Goal: Task Accomplishment & Management: Manage account settings

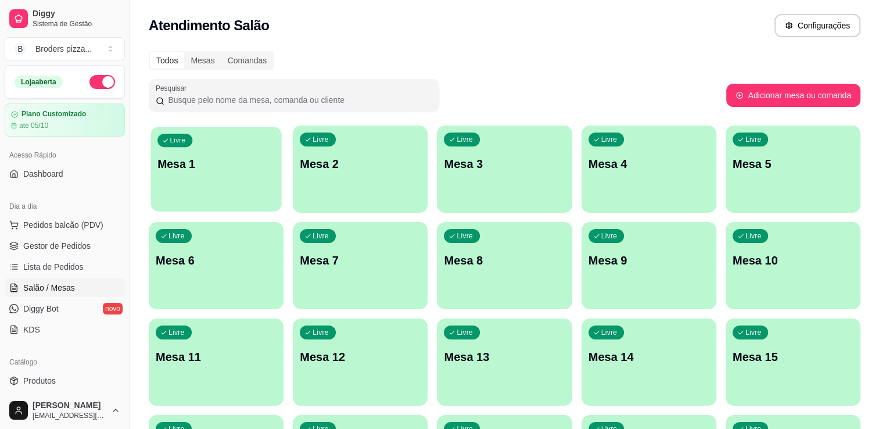
click at [203, 185] on div "Livre Mesa 1" at bounding box center [216, 162] width 131 height 71
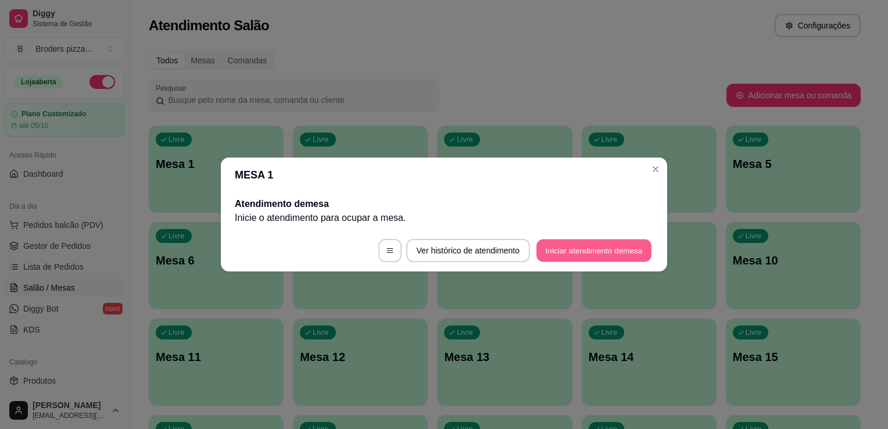
click at [582, 251] on button "Iniciar atendimento de mesa" at bounding box center [593, 250] width 115 height 23
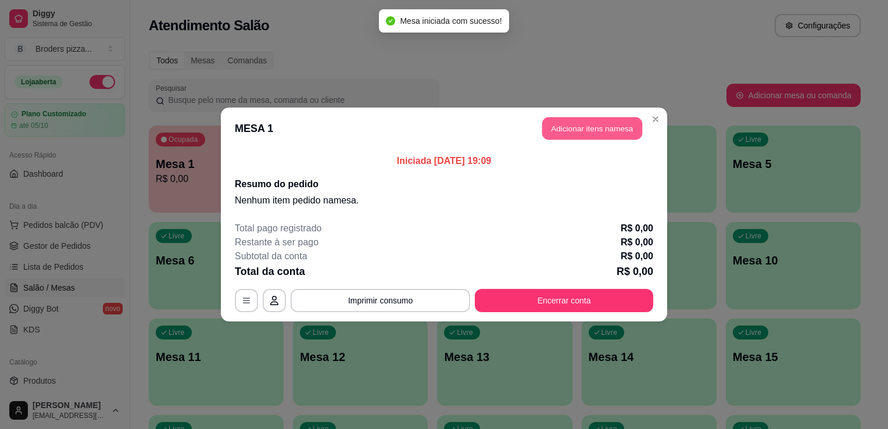
click at [592, 131] on button "Adicionar itens na mesa" at bounding box center [592, 128] width 100 height 23
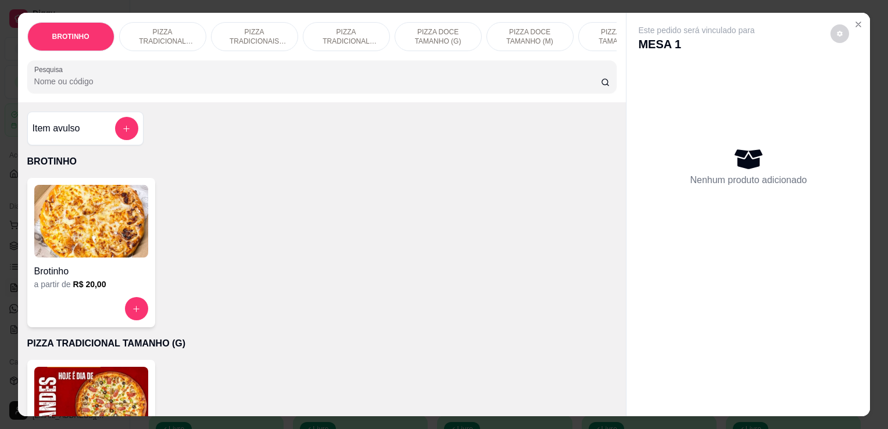
click at [120, 398] on img at bounding box center [91, 403] width 114 height 73
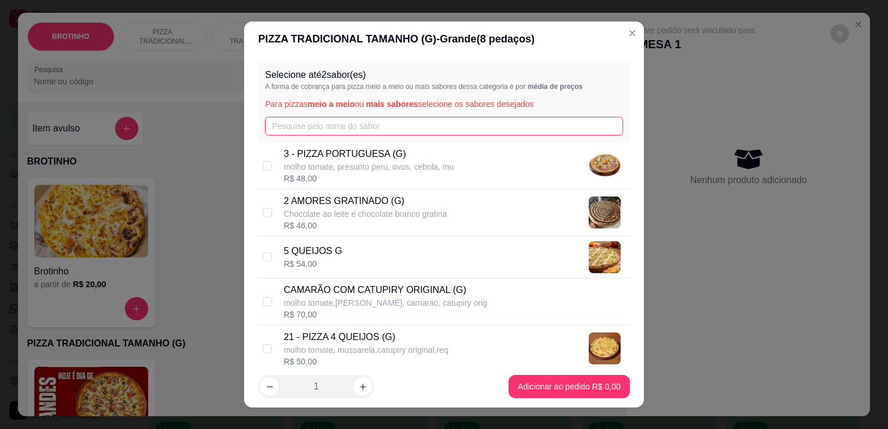
click at [364, 124] on input "text" at bounding box center [444, 126] width 358 height 19
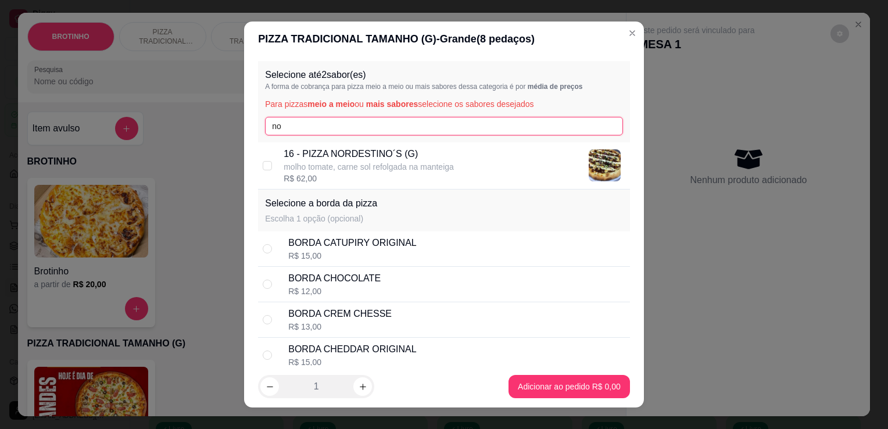
type input "no"
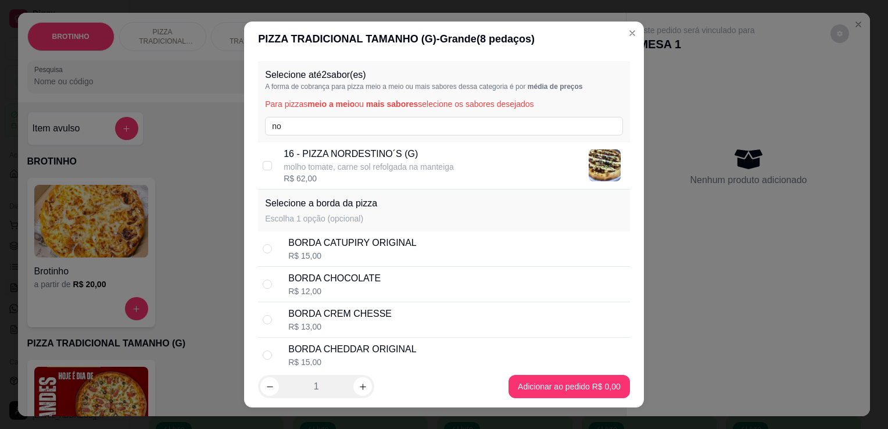
click at [372, 150] on p "16 - PIZZA NORDESTINO´S (G)" at bounding box center [369, 154] width 170 height 14
checkbox input "true"
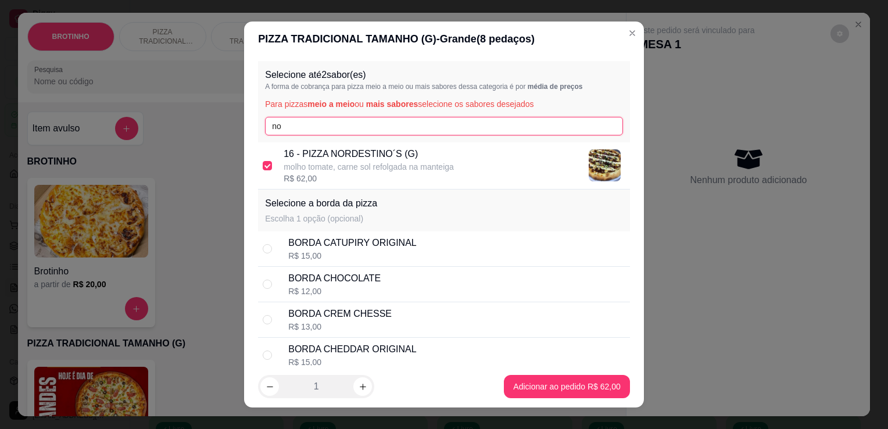
click at [363, 127] on input "no" at bounding box center [444, 126] width 358 height 19
type input "n"
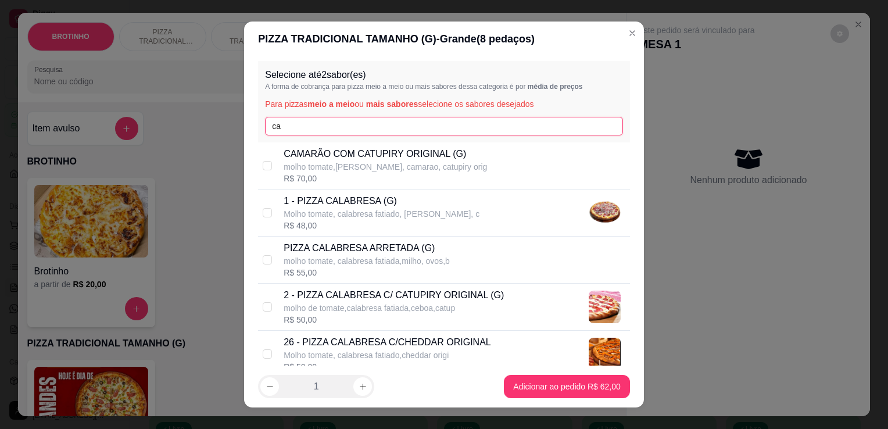
type input "ca"
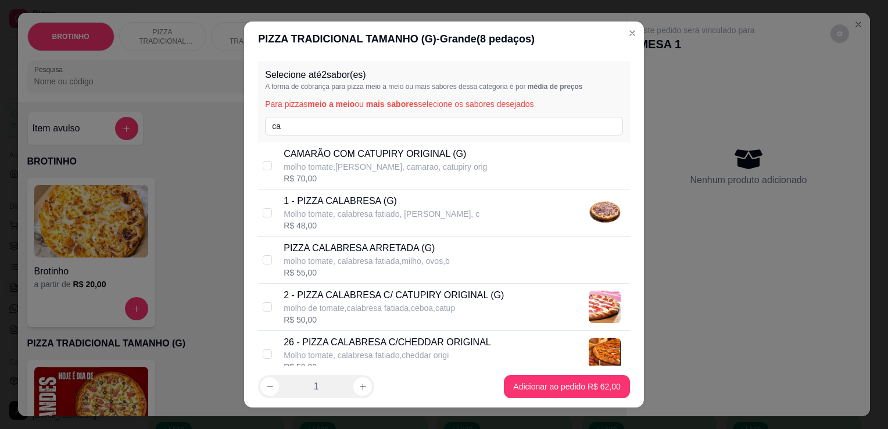
click at [370, 210] on p "Molho tomate, calabresa fatiado, [PERSON_NAME], c" at bounding box center [382, 214] width 196 height 12
checkbox input "true"
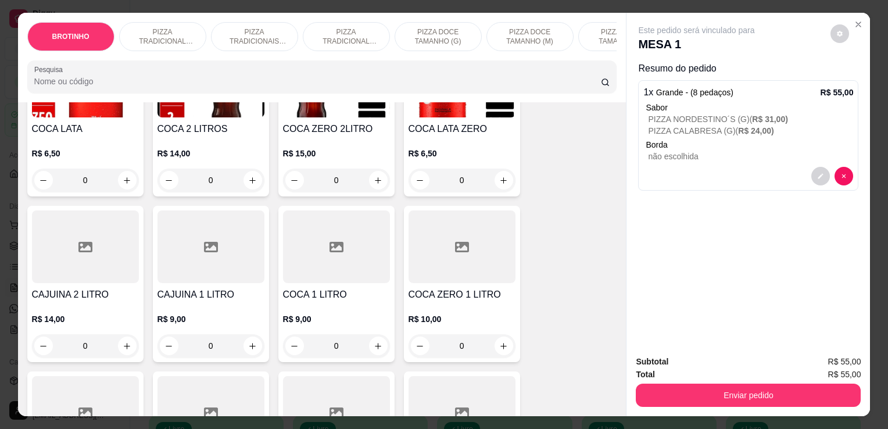
scroll to position [1415, 0]
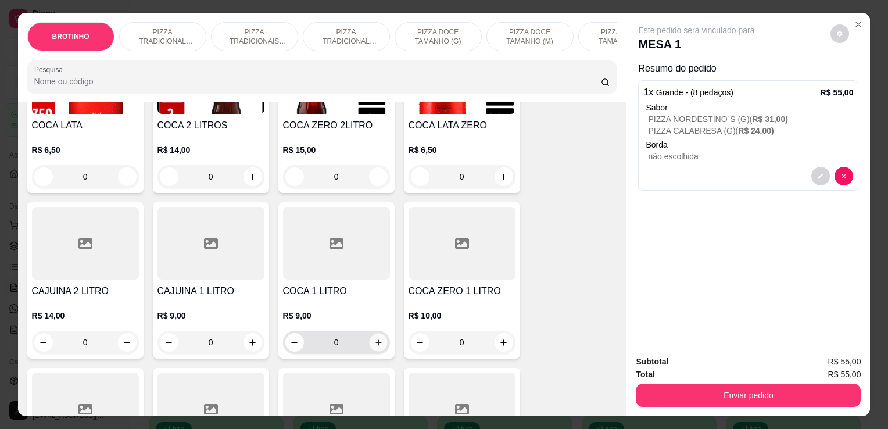
click at [374, 347] on icon "increase-product-quantity" at bounding box center [378, 342] width 9 height 9
type input "1"
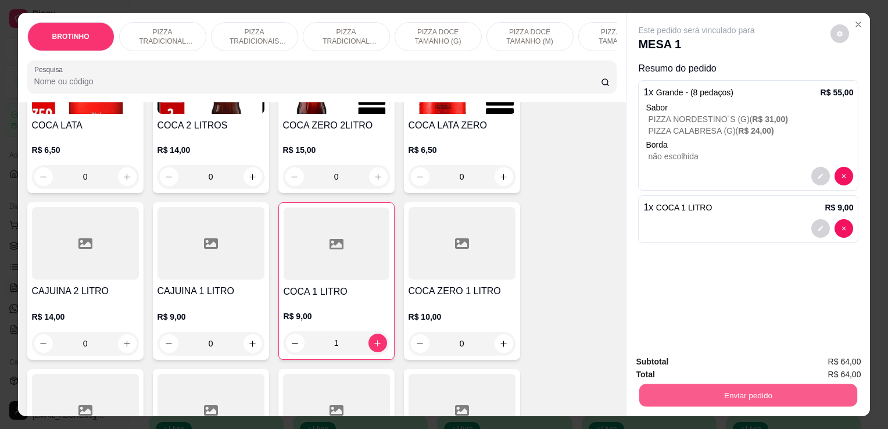
click at [651, 384] on button "Enviar pedido" at bounding box center [748, 395] width 218 height 23
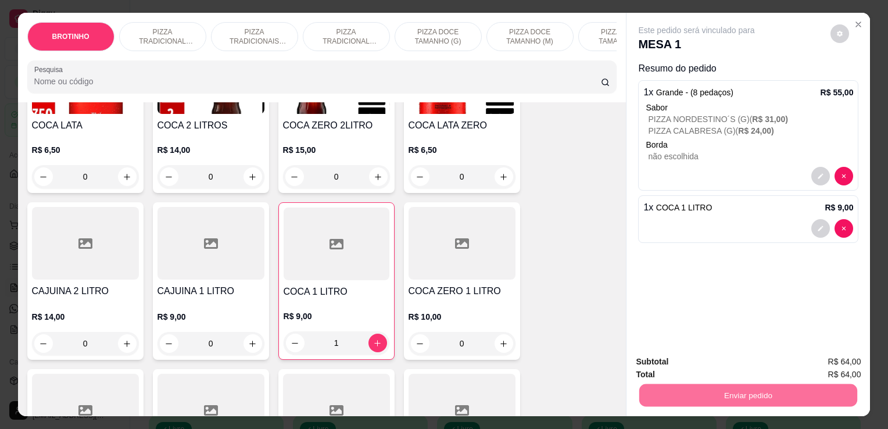
click at [691, 363] on button "Não registrar e enviar pedido" at bounding box center [710, 363] width 117 height 22
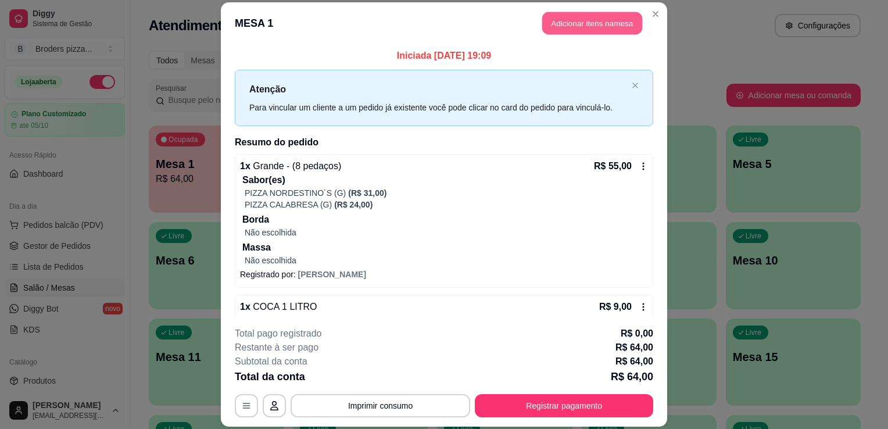
click at [565, 15] on button "Adicionar itens na mesa" at bounding box center [592, 23] width 100 height 23
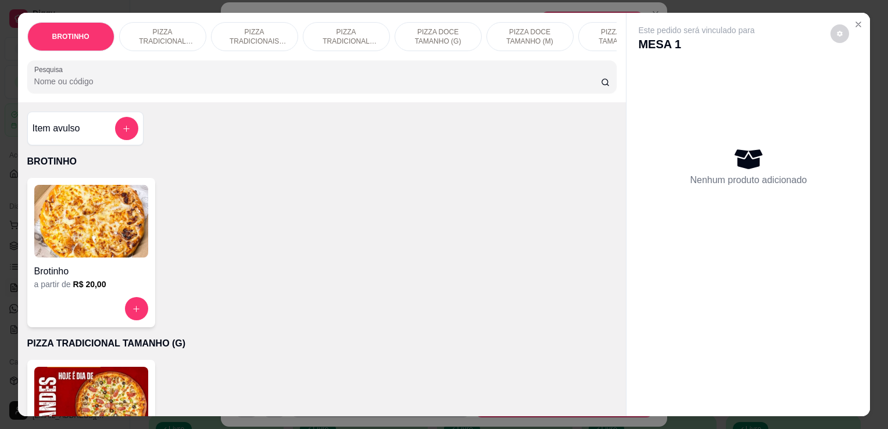
click at [245, 36] on p "PIZZA TRADICIONAIS TAMANHO (M)" at bounding box center [254, 36] width 67 height 19
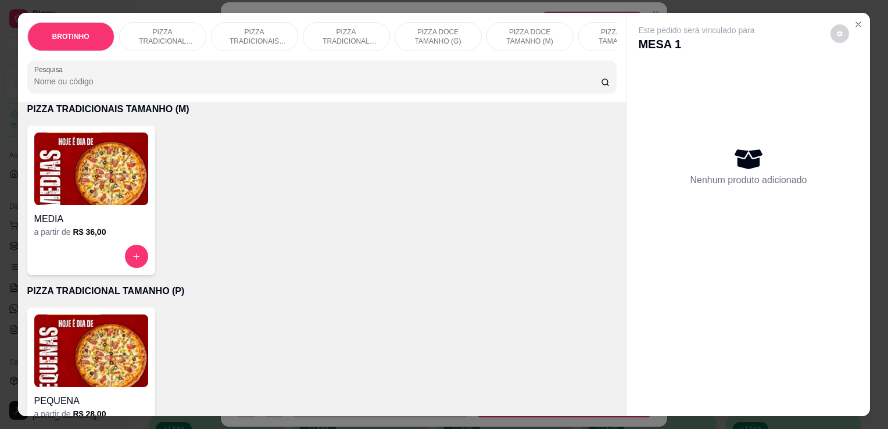
scroll to position [28, 0]
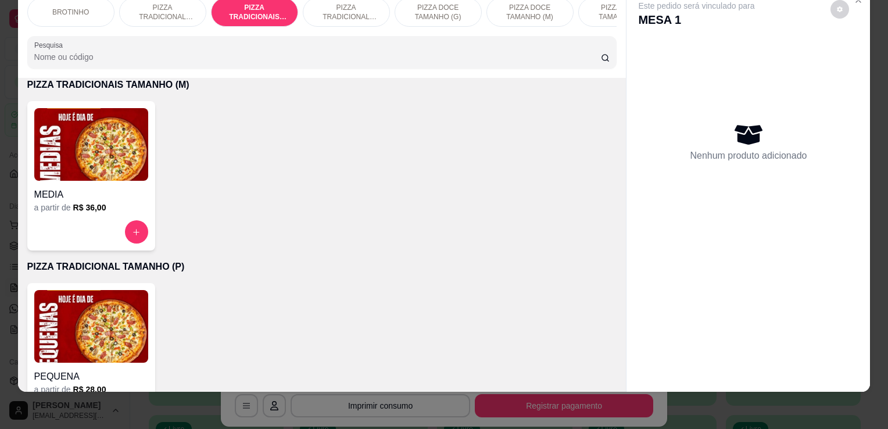
click at [96, 174] on img at bounding box center [91, 144] width 114 height 73
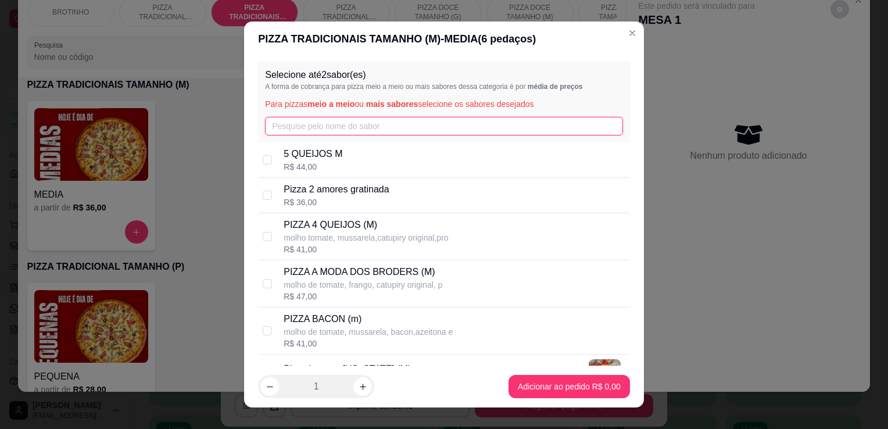
click at [267, 120] on input "text" at bounding box center [444, 126] width 358 height 19
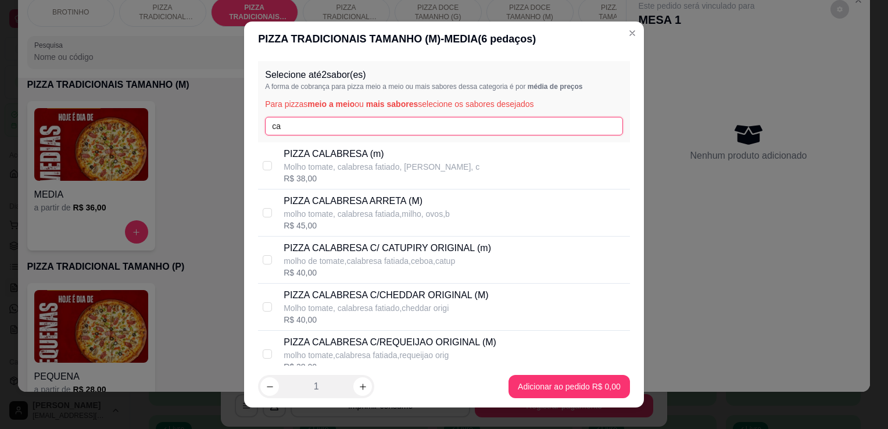
type input "ca"
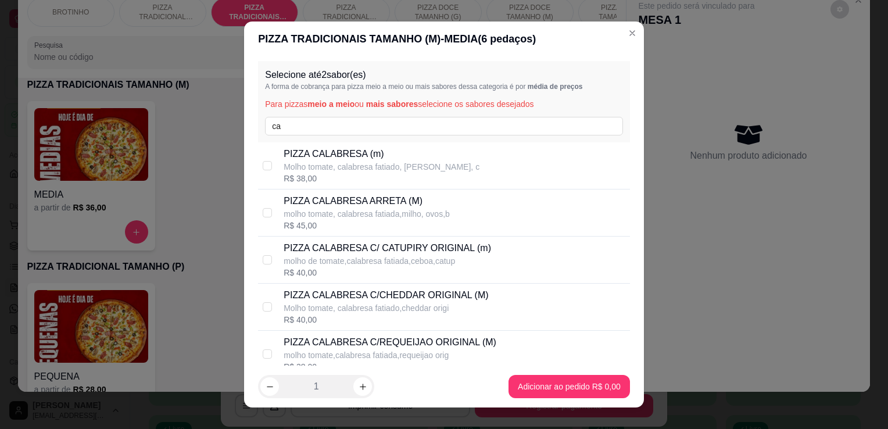
click at [306, 173] on div "R$ 38,00" at bounding box center [382, 179] width 196 height 12
checkbox input "true"
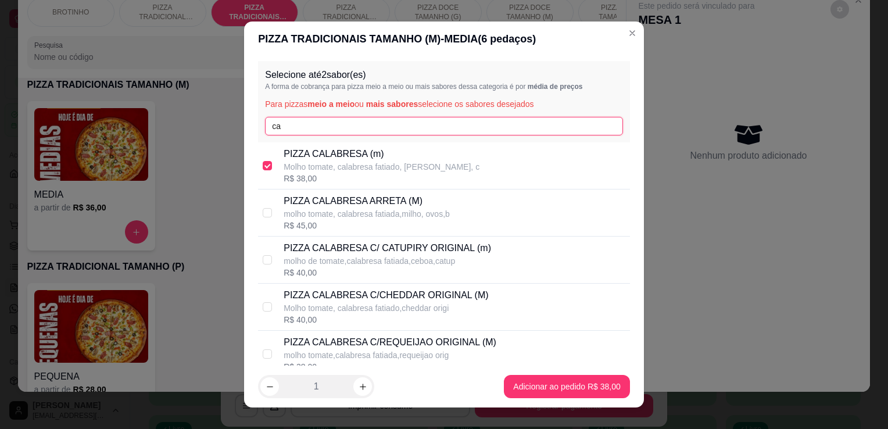
click at [295, 128] on input "ca" at bounding box center [444, 126] width 358 height 19
type input "c"
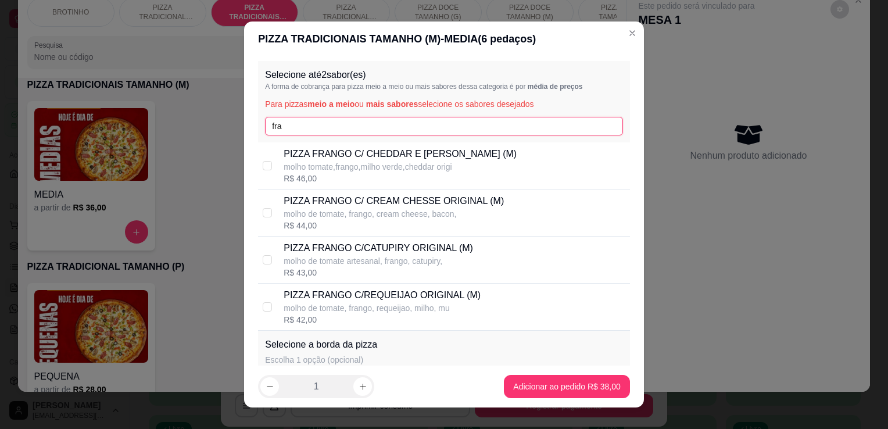
type input "fra"
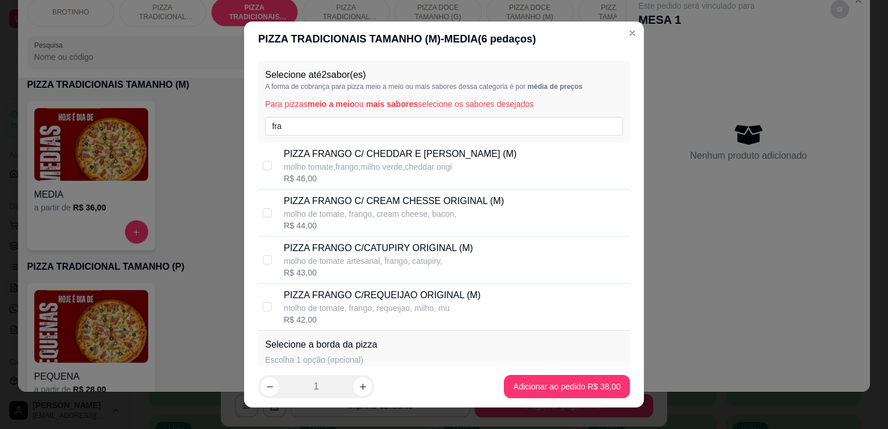
click at [393, 161] on p "molho tomate,frango,milho verde,cheddar origi" at bounding box center [400, 167] width 233 height 12
checkbox input "true"
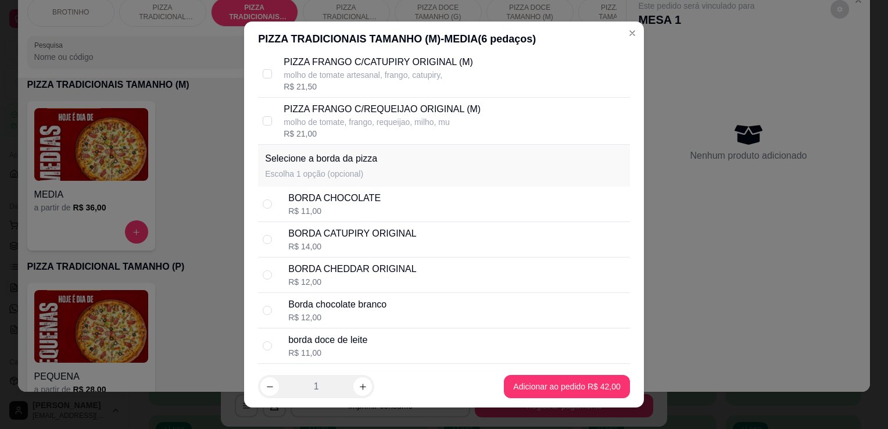
scroll to position [233, 0]
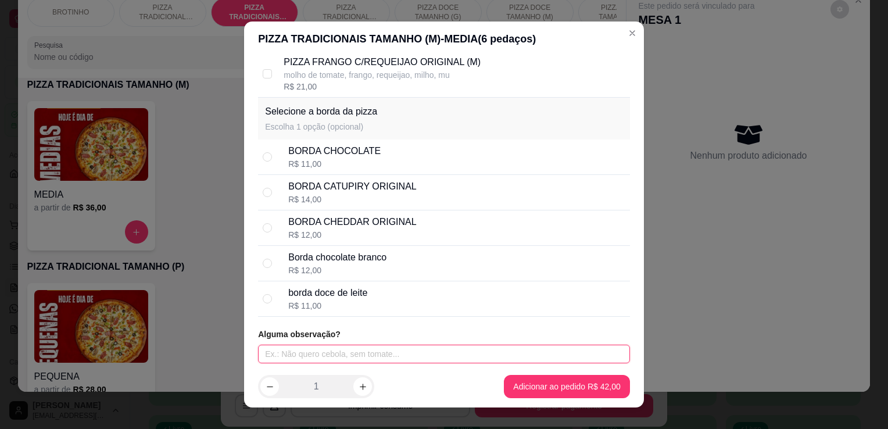
click at [380, 349] on input "text" at bounding box center [444, 354] width 372 height 19
type input "sem cheddar"
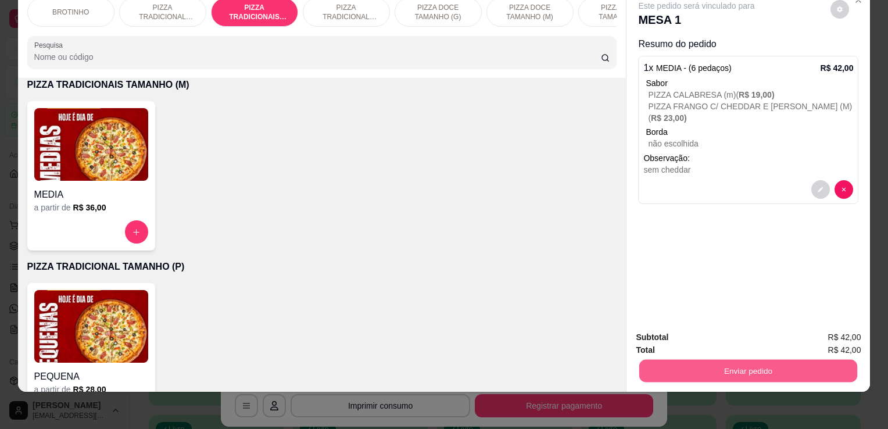
click at [746, 359] on button "Enviar pedido" at bounding box center [748, 370] width 218 height 23
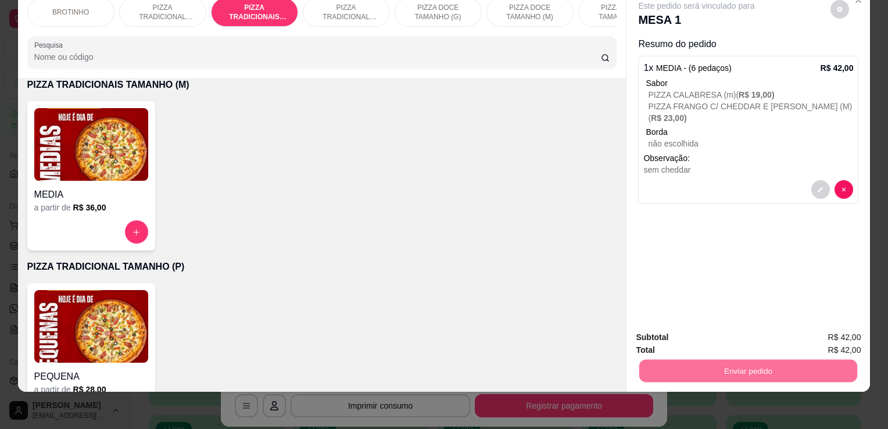
click at [704, 335] on button "Não registrar e enviar pedido" at bounding box center [710, 334] width 117 height 22
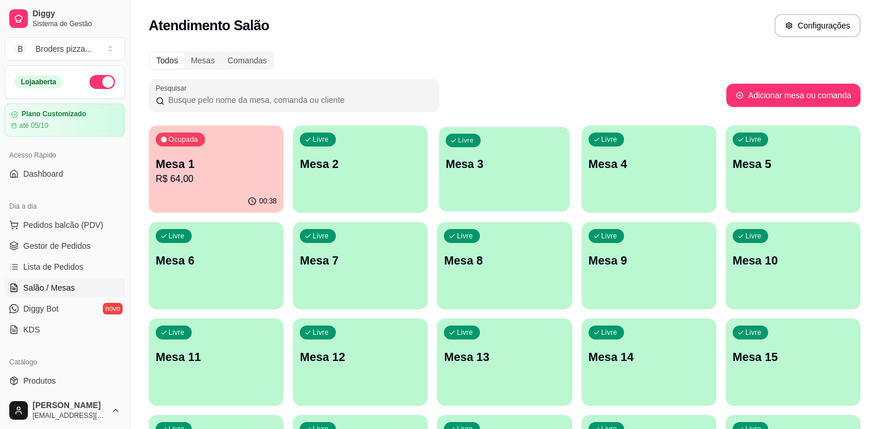
click at [532, 167] on p "Mesa 3" at bounding box center [504, 164] width 117 height 16
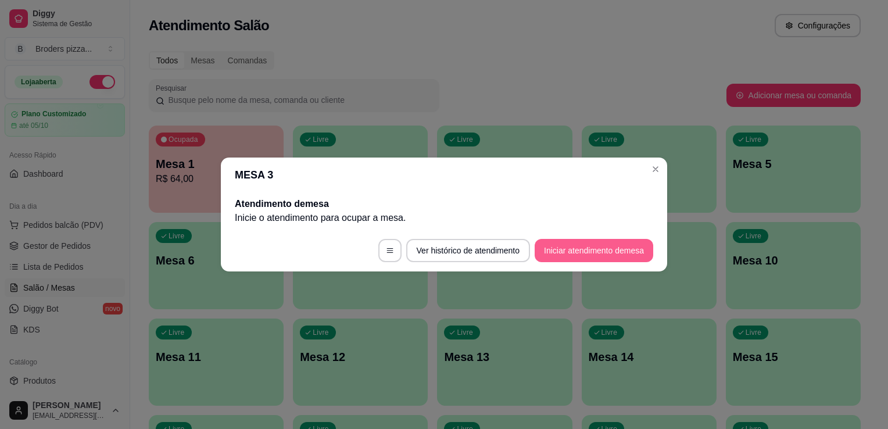
click at [593, 245] on button "Iniciar atendimento de mesa" at bounding box center [594, 250] width 119 height 23
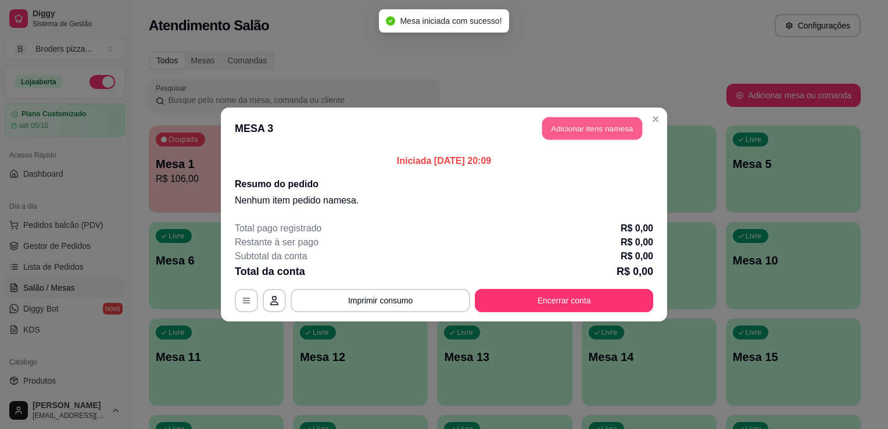
click at [609, 131] on button "Adicionar itens na mesa" at bounding box center [592, 128] width 100 height 23
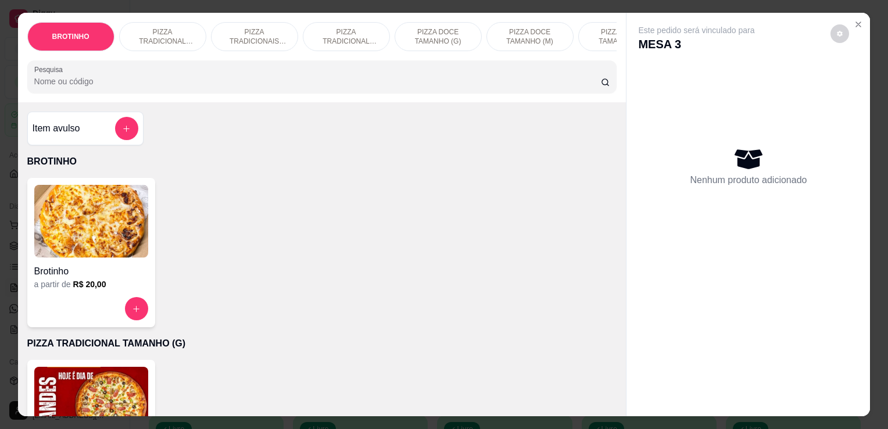
click at [73, 399] on img at bounding box center [91, 403] width 114 height 73
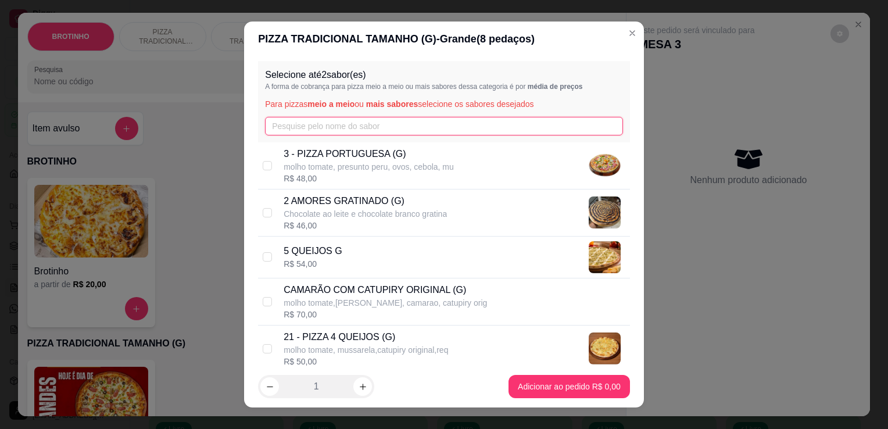
click at [342, 124] on input "text" at bounding box center [444, 126] width 358 height 19
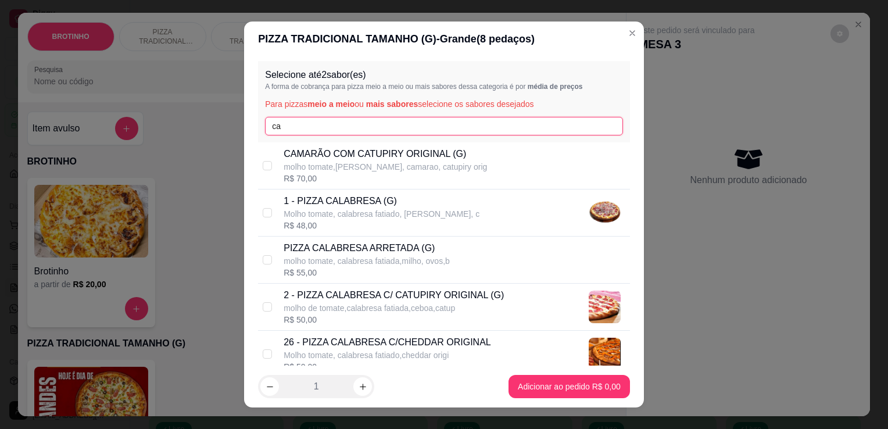
type input "ca"
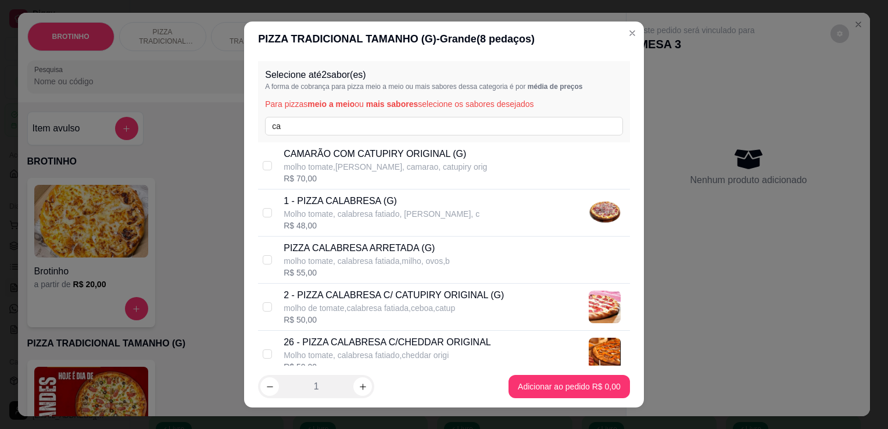
click at [430, 210] on p "Molho tomate, calabresa fatiado, [PERSON_NAME], c" at bounding box center [382, 214] width 196 height 12
checkbox input "true"
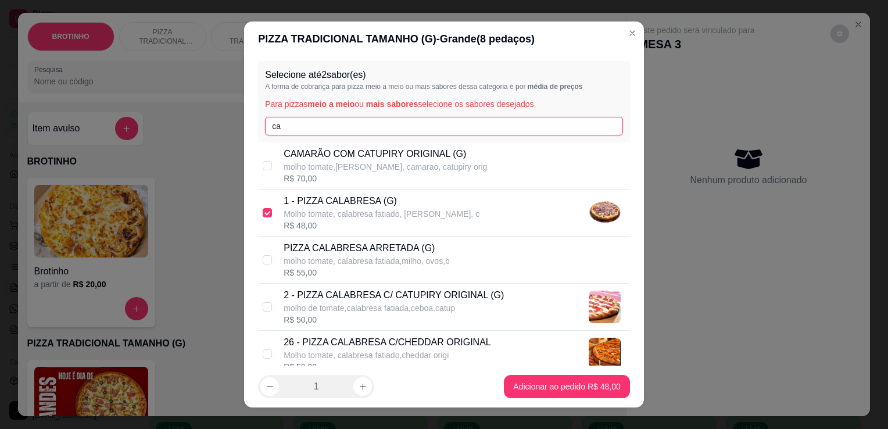
click at [366, 122] on input "ca" at bounding box center [444, 126] width 358 height 19
type input "c"
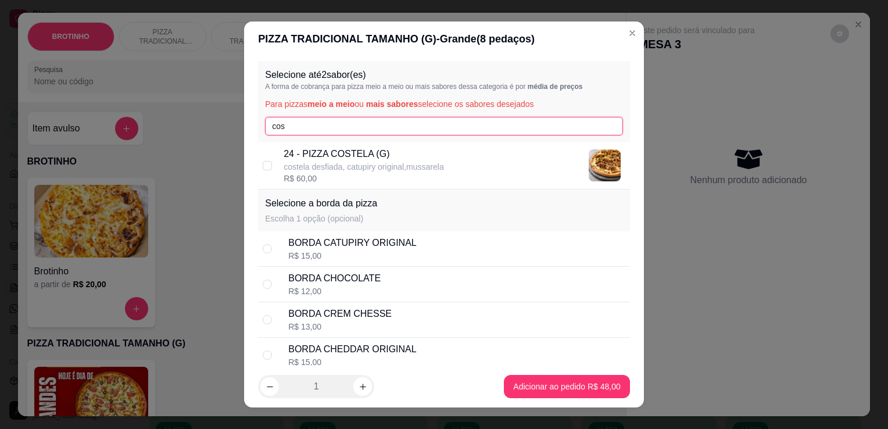
type input "cos"
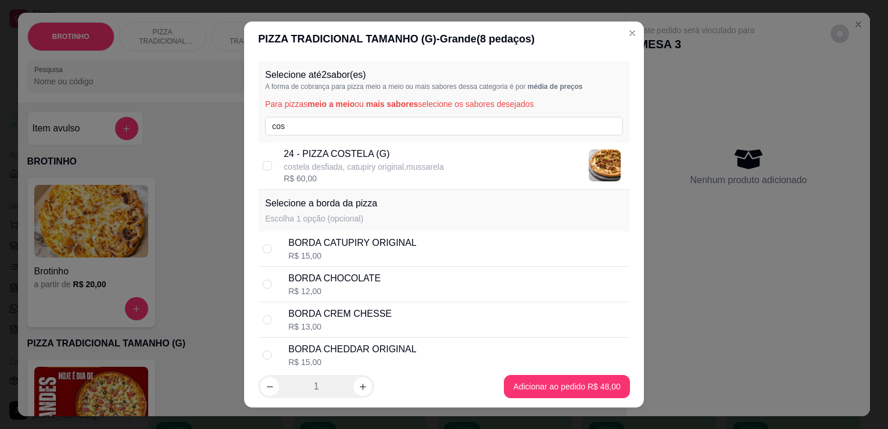
click at [363, 147] on p "24 - PIZZA COSTELA (G)" at bounding box center [364, 154] width 160 height 14
checkbox input "true"
click at [352, 356] on div "R$ 15,00" at bounding box center [352, 362] width 128 height 12
radio input "true"
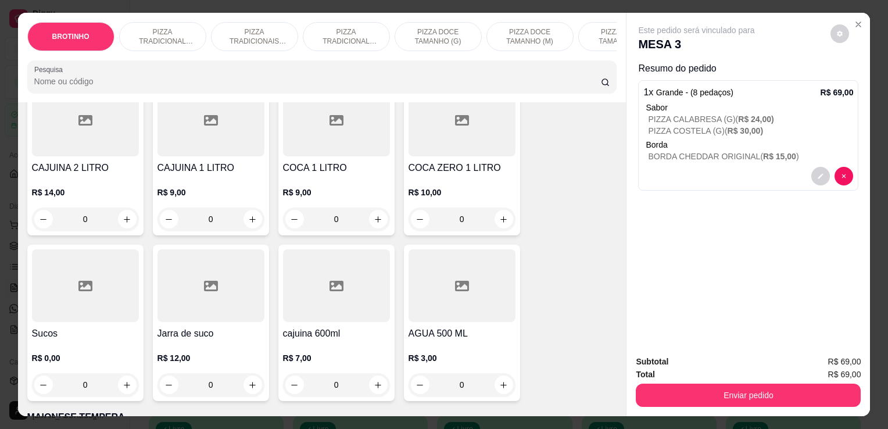
scroll to position [1544, 0]
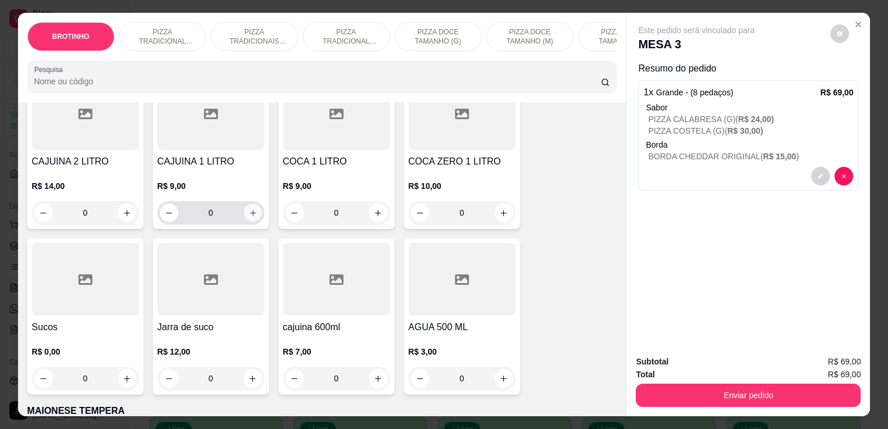
click at [249, 217] on icon "increase-product-quantity" at bounding box center [252, 213] width 9 height 9
type input "1"
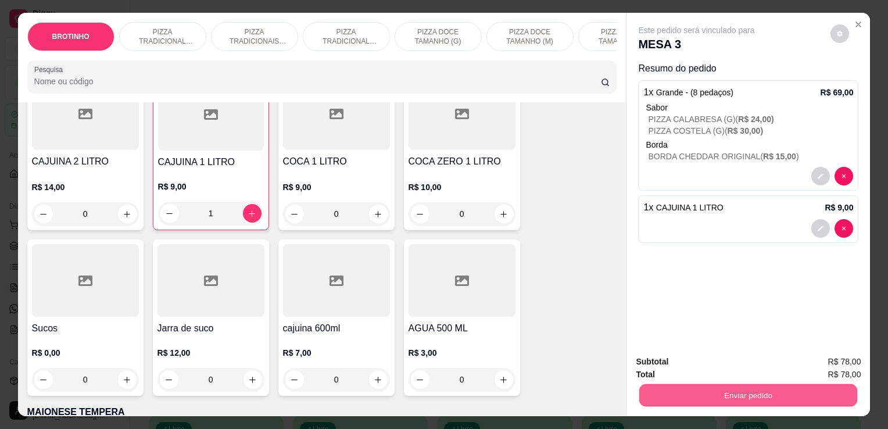
click at [725, 389] on button "Enviar pedido" at bounding box center [748, 395] width 218 height 23
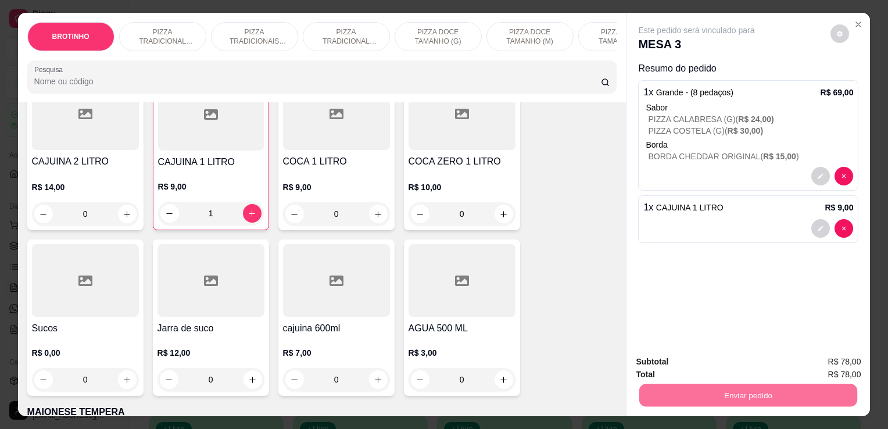
click at [681, 368] on button "Não registrar e enviar pedido" at bounding box center [710, 363] width 117 height 22
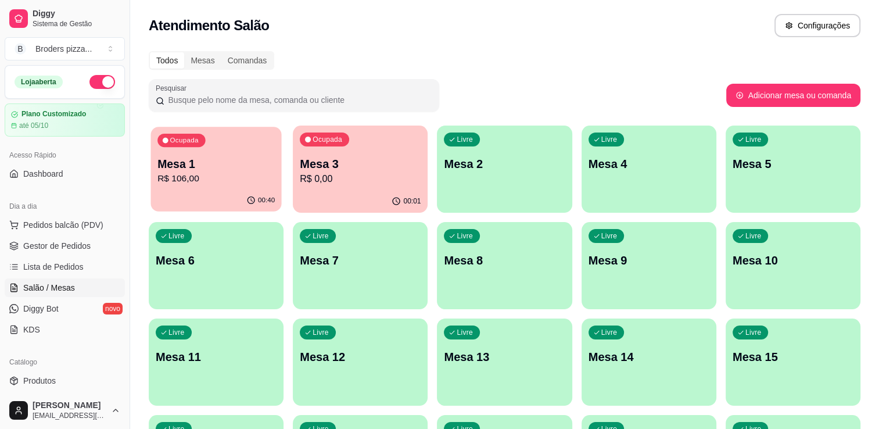
click at [172, 189] on div "Ocupada Mesa 1 R$ 106,00" at bounding box center [216, 158] width 131 height 63
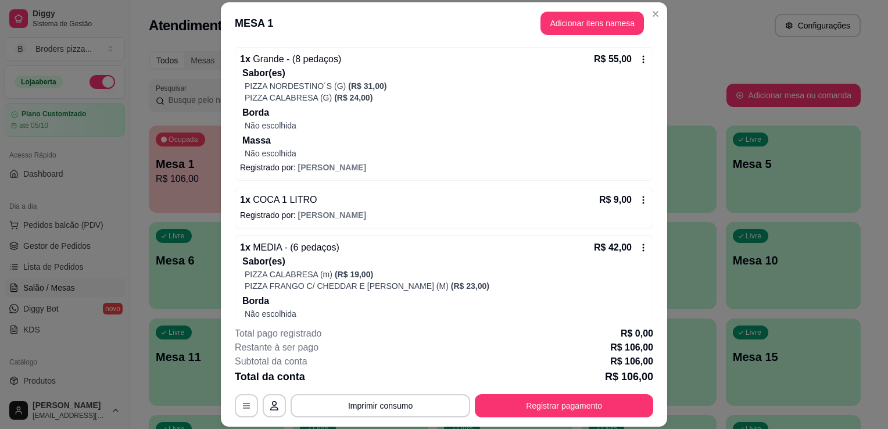
scroll to position [189, 0]
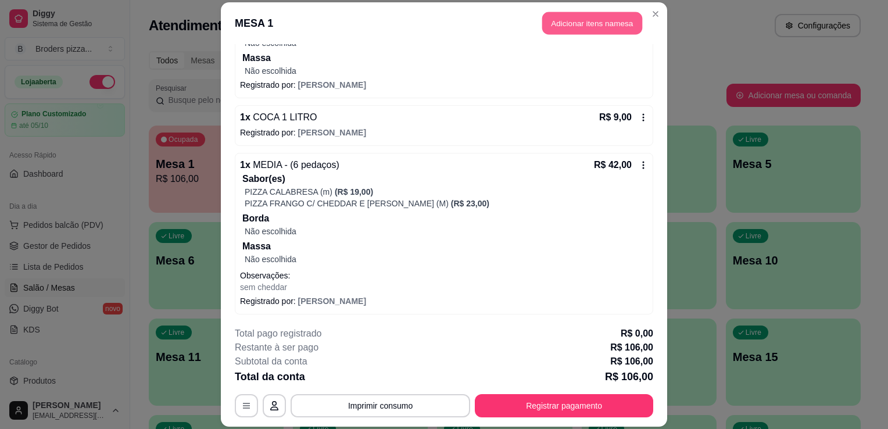
click at [577, 24] on button "Adicionar itens na mesa" at bounding box center [592, 23] width 100 height 23
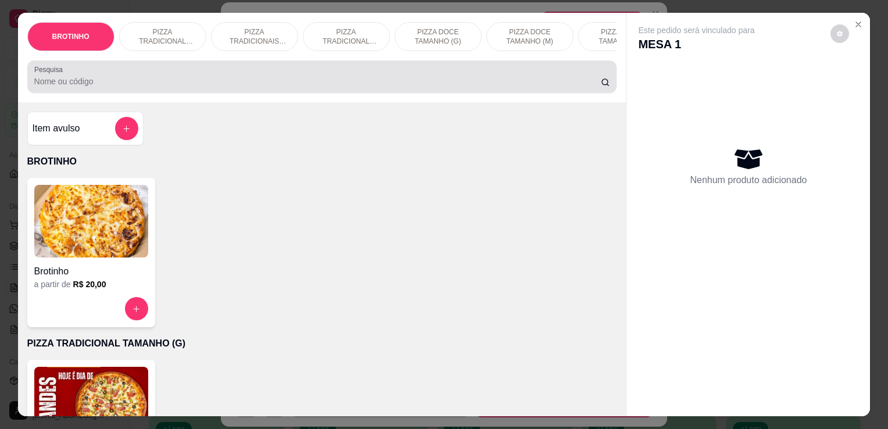
click at [162, 73] on div at bounding box center [322, 76] width 576 height 23
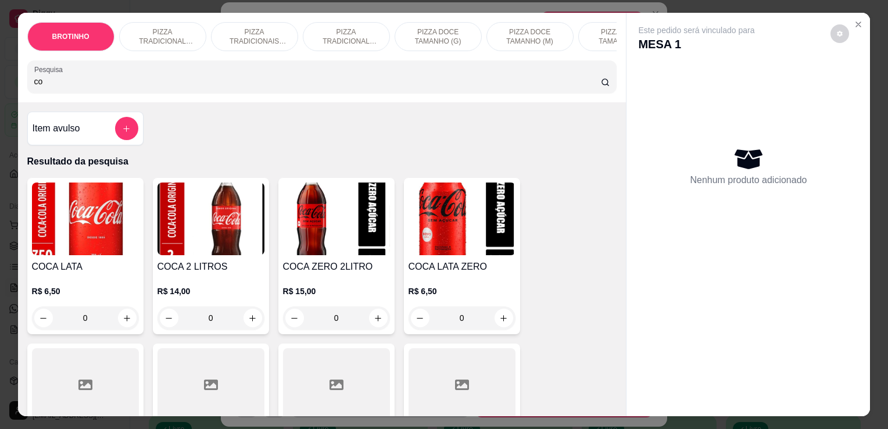
type input "co"
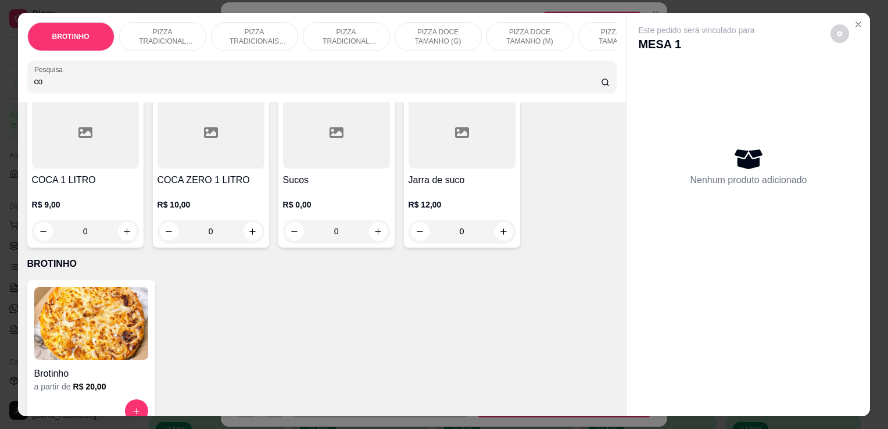
scroll to position [293, 0]
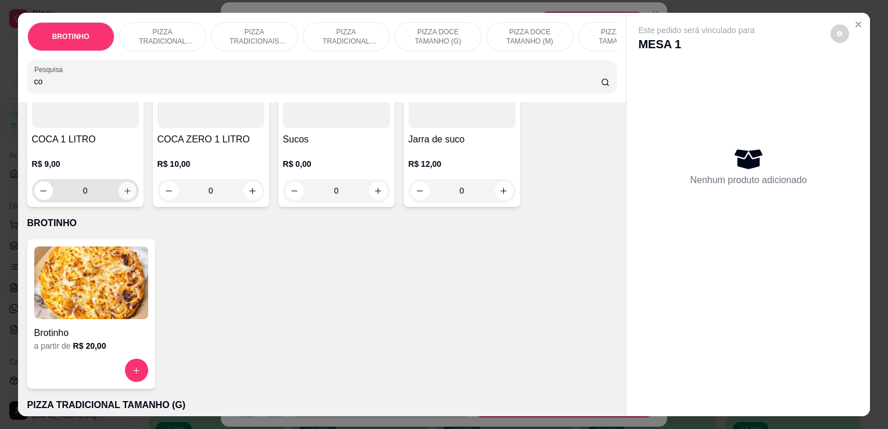
click at [123, 195] on icon "increase-product-quantity" at bounding box center [127, 191] width 9 height 9
type input "1"
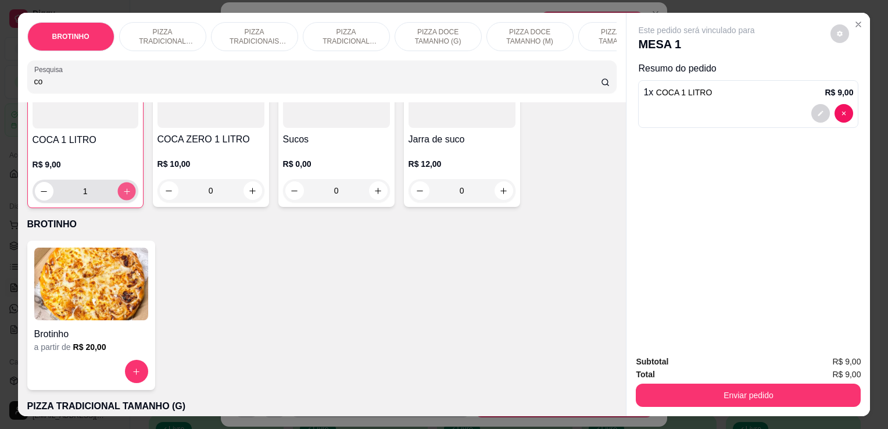
click at [123, 196] on icon "increase-product-quantity" at bounding box center [126, 191] width 9 height 9
type input "2"
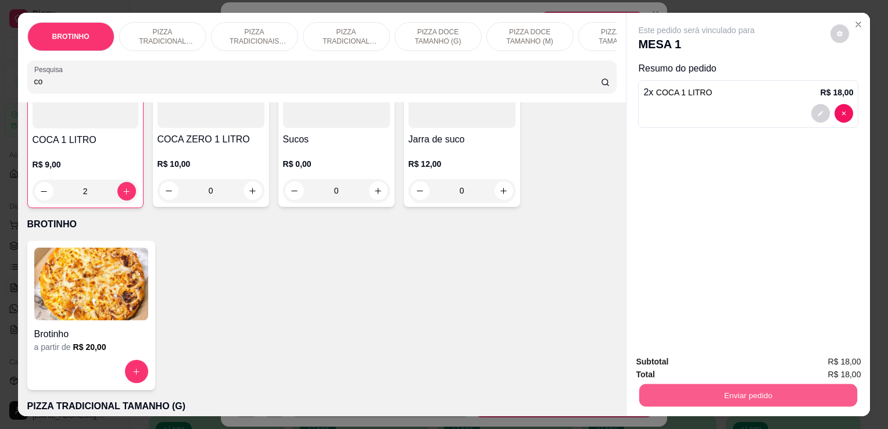
click at [709, 385] on button "Enviar pedido" at bounding box center [748, 395] width 218 height 23
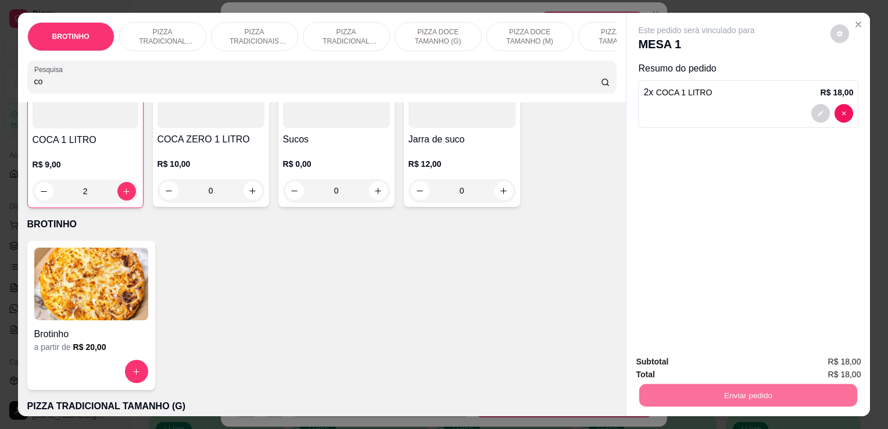
click at [689, 365] on button "Não registrar e enviar pedido" at bounding box center [710, 363] width 117 height 22
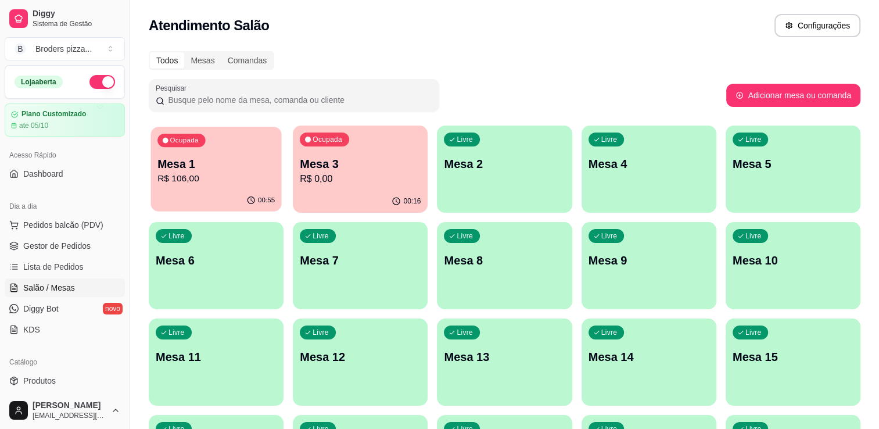
click at [248, 180] on p "R$ 106,00" at bounding box center [216, 178] width 117 height 13
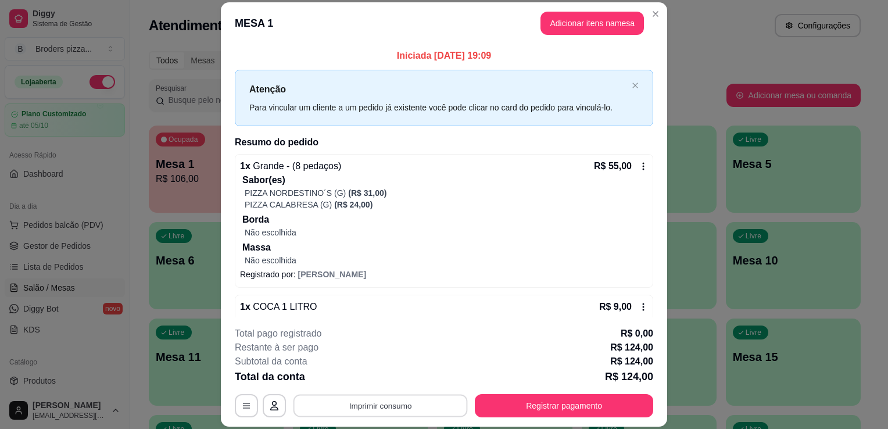
click at [428, 406] on button "Imprimir consumo" at bounding box center [381, 406] width 174 height 23
click at [400, 378] on button "IMPRESSORA" at bounding box center [380, 379] width 84 height 19
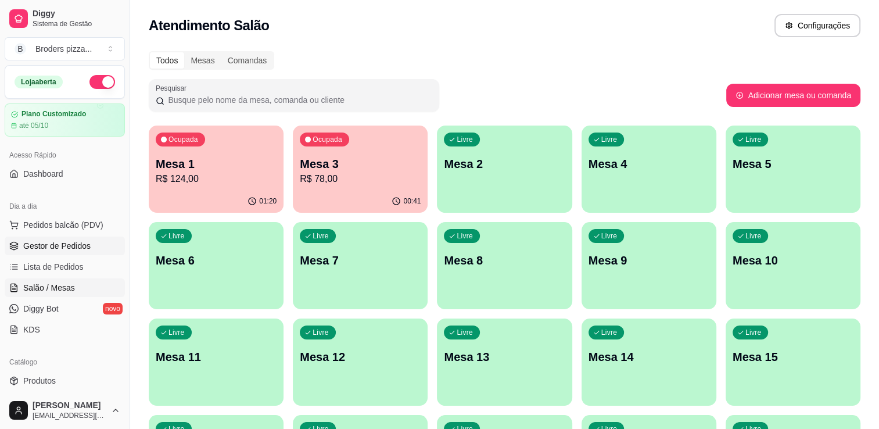
click at [86, 251] on span "Gestor de Pedidos" at bounding box center [56, 246] width 67 height 12
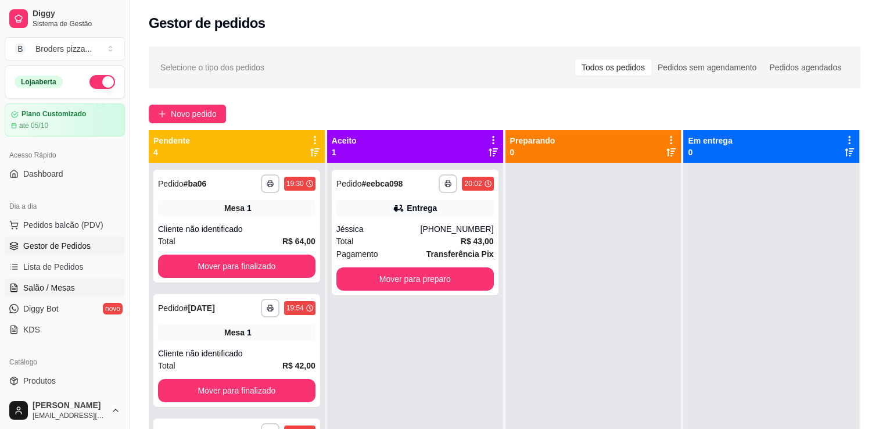
click at [47, 287] on span "Salão / Mesas" at bounding box center [49, 288] width 52 height 12
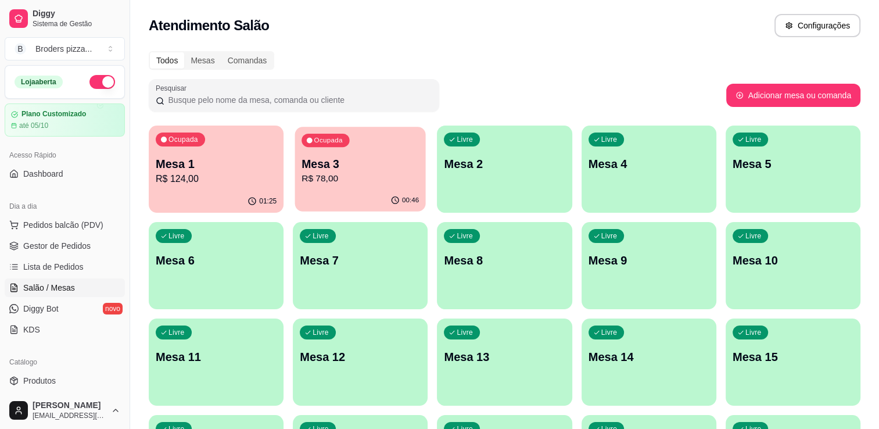
click at [330, 172] on p "R$ 78,00" at bounding box center [360, 178] width 117 height 13
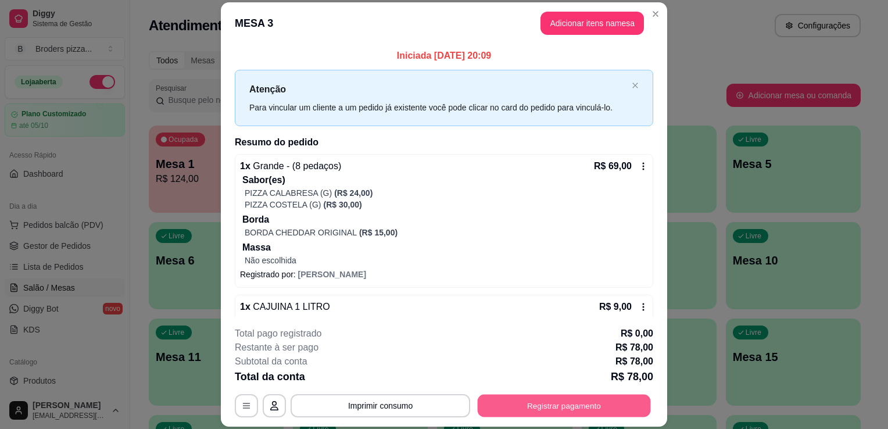
click at [526, 408] on button "Registrar pagamento" at bounding box center [564, 406] width 173 height 23
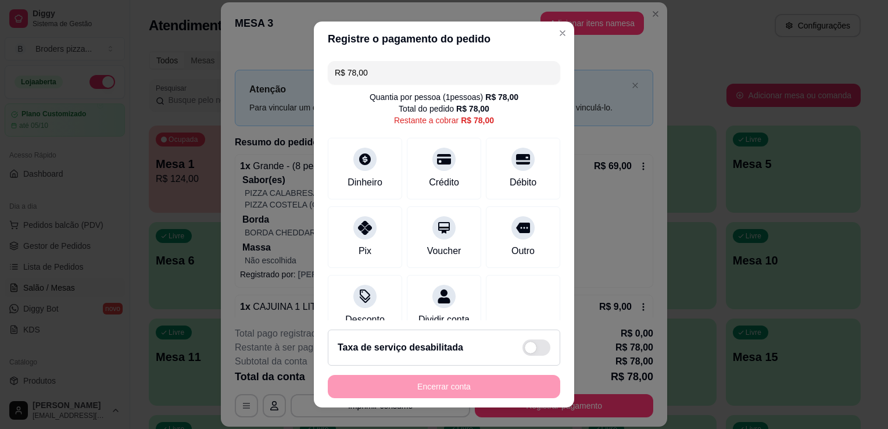
click at [395, 74] on input "R$ 78,00" at bounding box center [444, 72] width 219 height 23
type input "R$ 18,00"
click at [346, 179] on div "Dinheiro" at bounding box center [365, 181] width 38 height 15
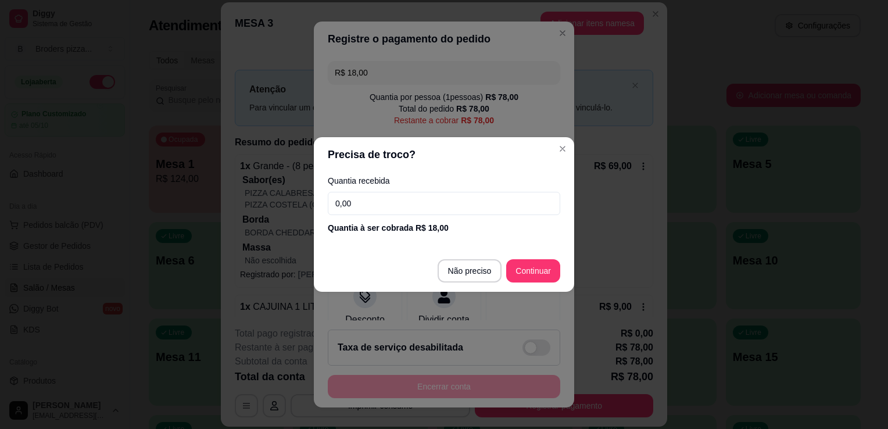
click at [365, 196] on input "0,00" at bounding box center [444, 203] width 232 height 23
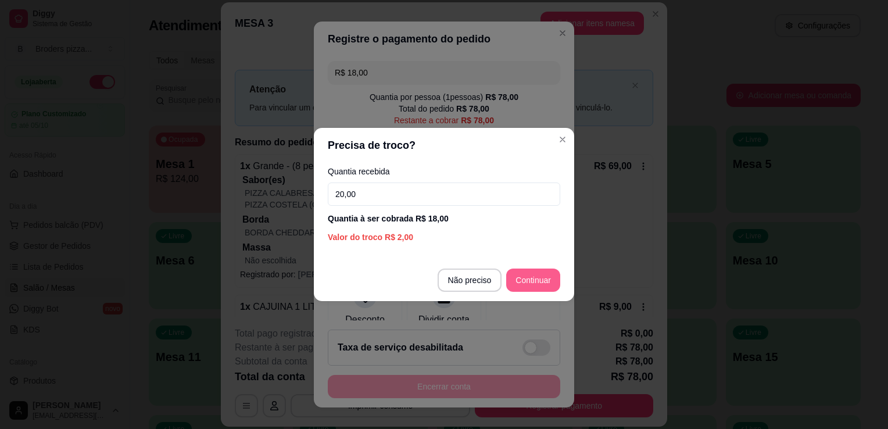
type input "20,00"
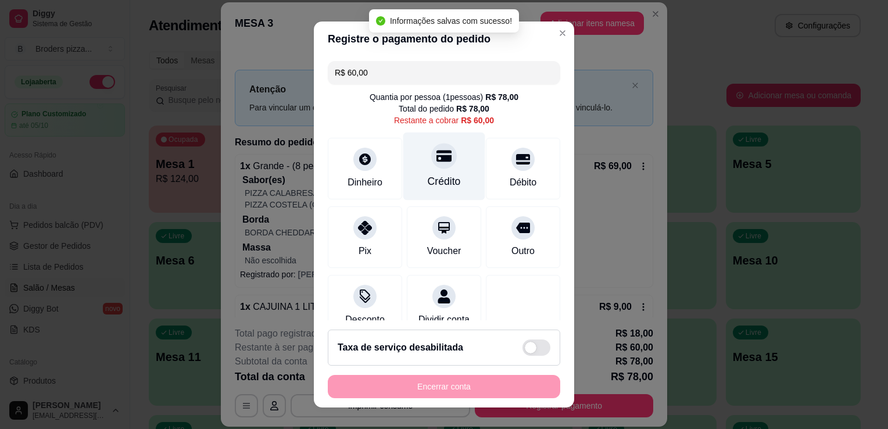
click at [431, 181] on div "Crédito" at bounding box center [444, 181] width 33 height 15
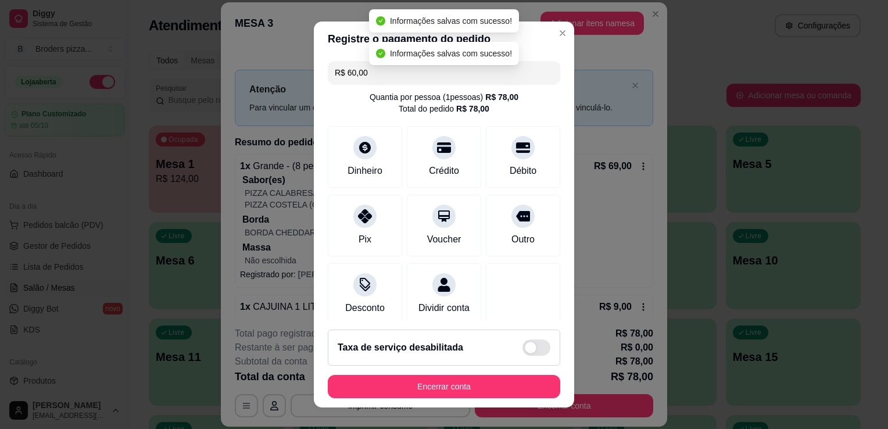
type input "R$ 0,00"
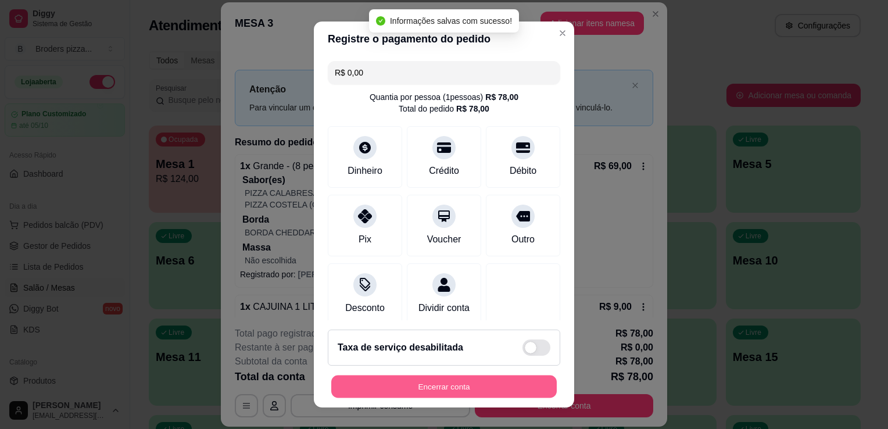
click at [409, 392] on button "Encerrar conta" at bounding box center [444, 386] width 226 height 23
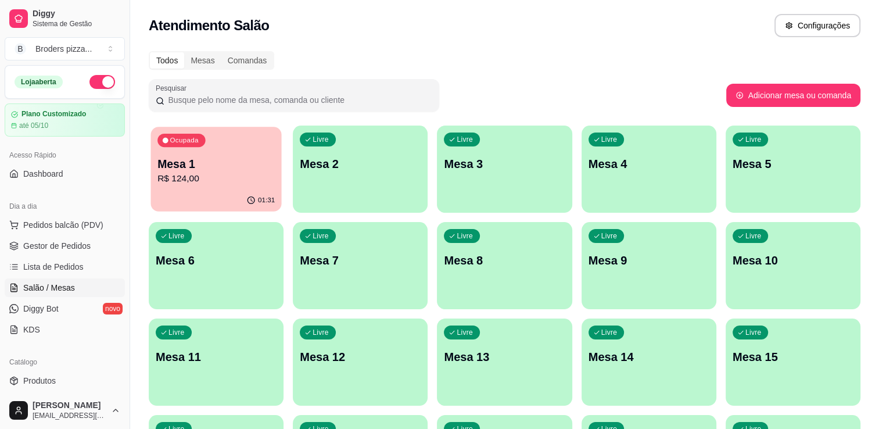
click at [206, 199] on div "01:31" at bounding box center [216, 200] width 131 height 22
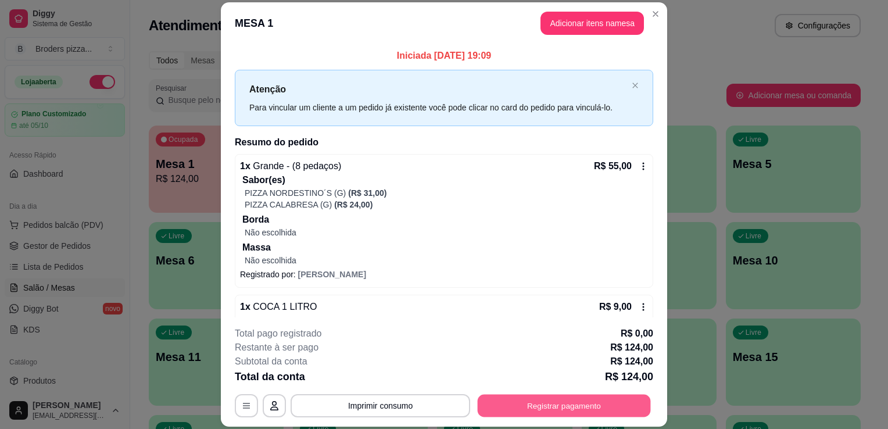
click at [516, 405] on button "Registrar pagamento" at bounding box center [564, 406] width 173 height 23
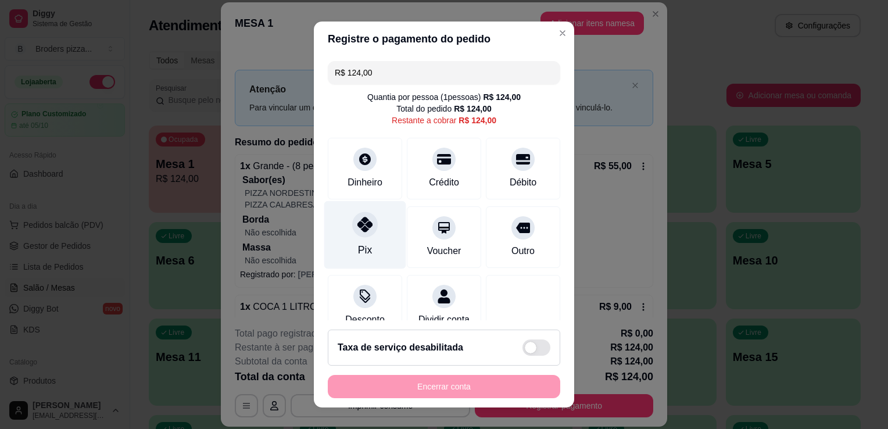
click at [363, 253] on div "Pix" at bounding box center [365, 249] width 14 height 15
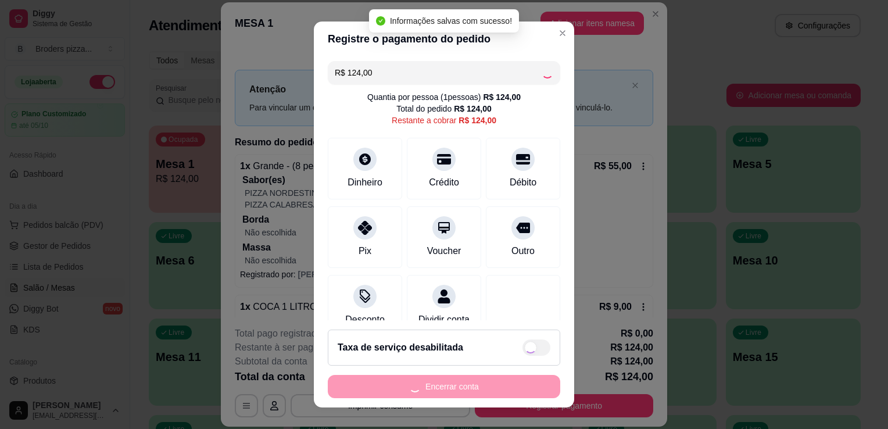
type input "R$ 0,00"
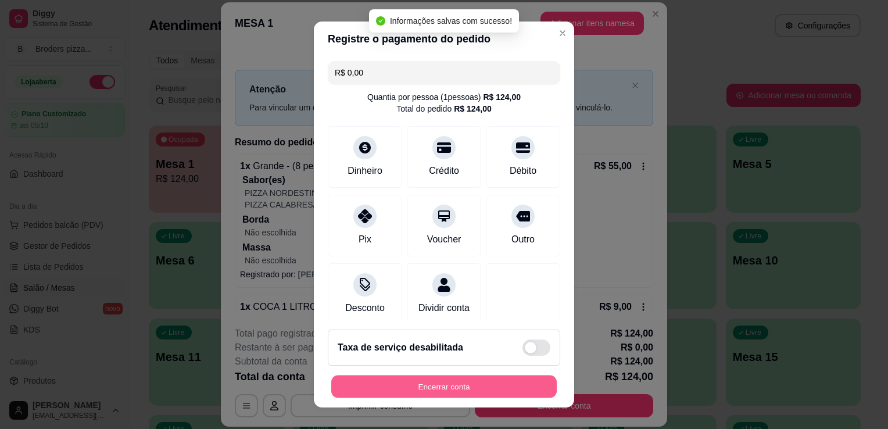
click at [456, 396] on button "Encerrar conta" at bounding box center [444, 386] width 226 height 23
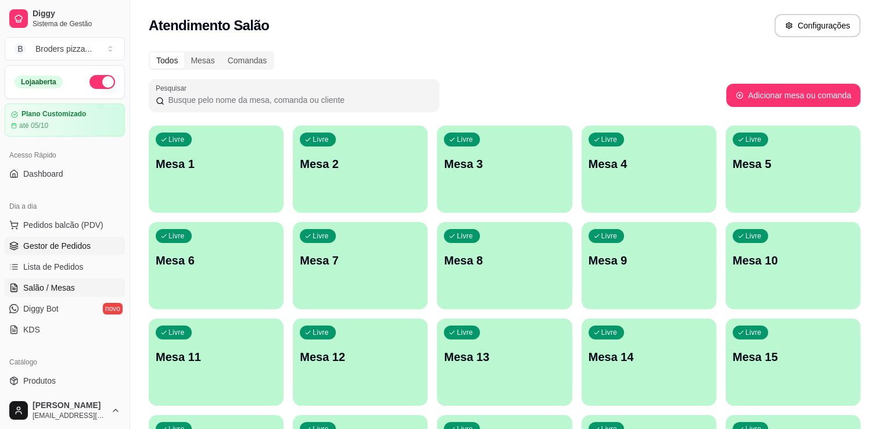
click at [44, 253] on link "Gestor de Pedidos" at bounding box center [65, 246] width 120 height 19
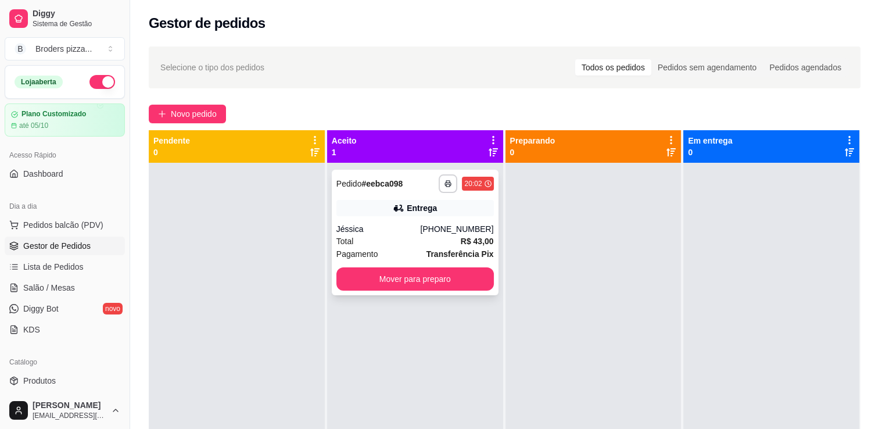
click at [477, 293] on div "**********" at bounding box center [415, 233] width 167 height 126
click at [467, 280] on button "Mover para preparo" at bounding box center [415, 279] width 153 height 23
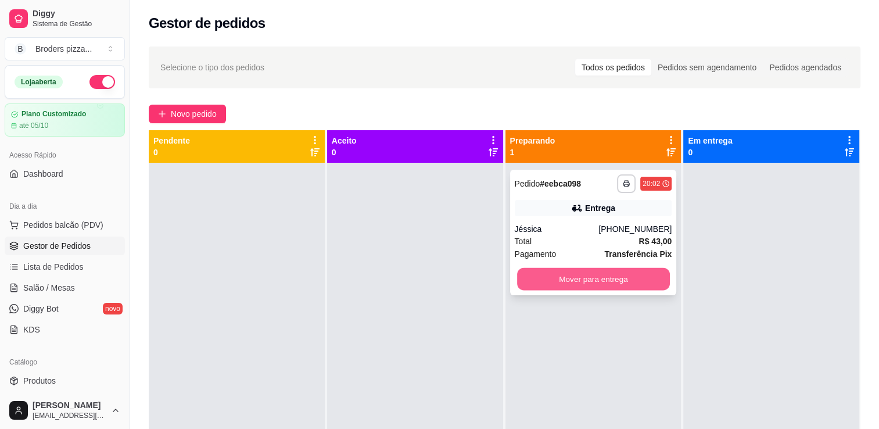
click at [581, 275] on button "Mover para entrega" at bounding box center [593, 279] width 153 height 23
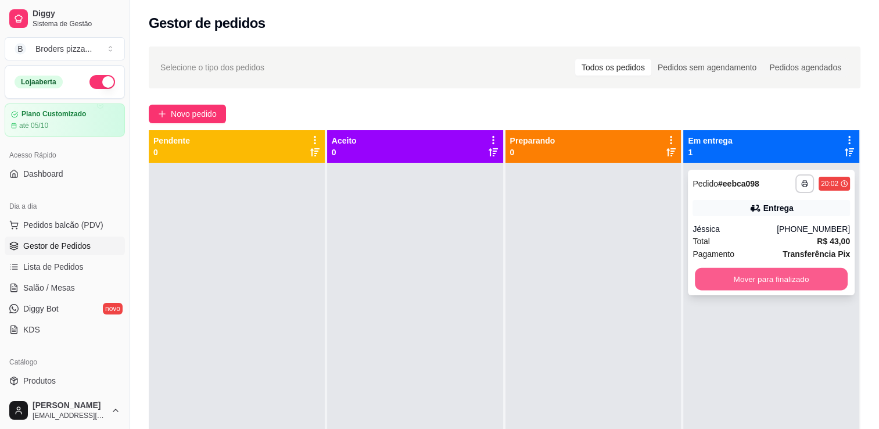
click at [735, 275] on button "Mover para finalizado" at bounding box center [771, 279] width 153 height 23
